Goal: Task Accomplishment & Management: Manage account settings

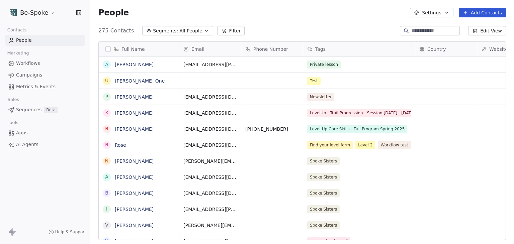
scroll to position [209, 413]
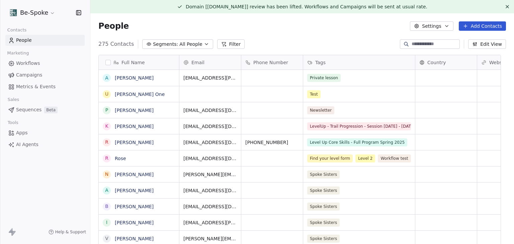
click at [42, 15] on html "Be-Spoke Contacts People Marketing Workflows Campaigns Metrics & Events Sales S…" at bounding box center [257, 122] width 514 height 244
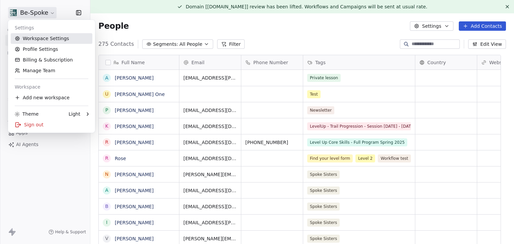
click at [45, 38] on link "Workspace Settings" at bounding box center [52, 38] width 82 height 11
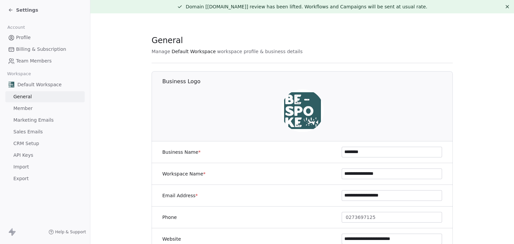
click at [28, 121] on span "Marketing Emails" at bounding box center [33, 120] width 40 height 7
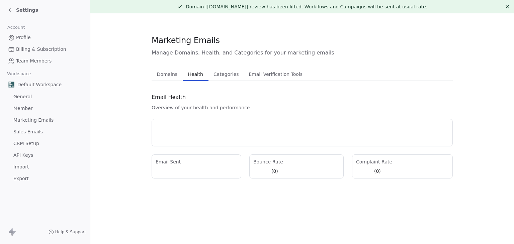
click at [189, 75] on span "Health" at bounding box center [195, 74] width 20 height 9
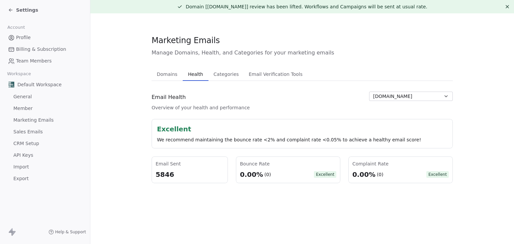
click at [25, 13] on span "Settings" at bounding box center [27, 10] width 22 height 7
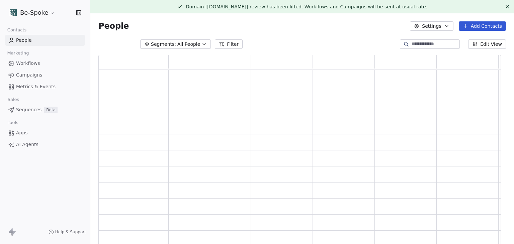
scroll to position [193, 397]
click at [29, 11] on html "Be-Spoke Contacts People Marketing Workflows Campaigns Metrics & Events Sales S…" at bounding box center [257, 122] width 514 height 244
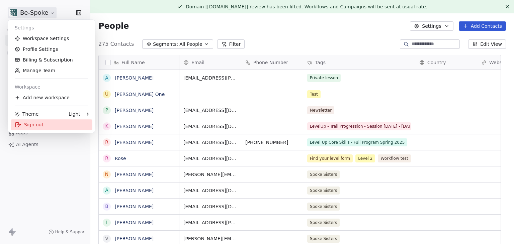
click at [28, 128] on div "Sign out" at bounding box center [52, 124] width 82 height 11
